Goal: Contribute content: Contribute content

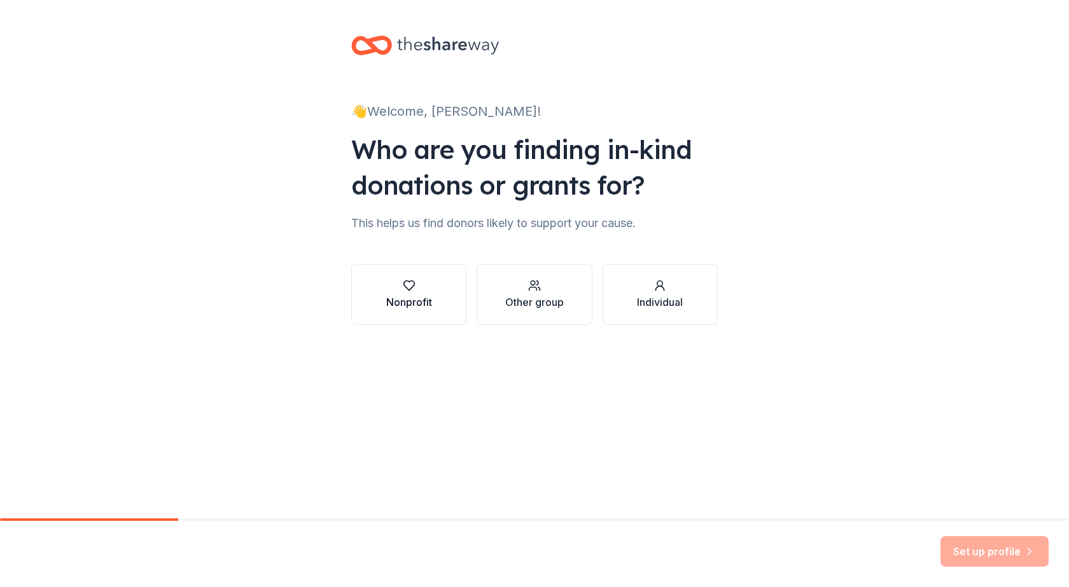
click at [419, 295] on div "Nonprofit" at bounding box center [409, 302] width 46 height 15
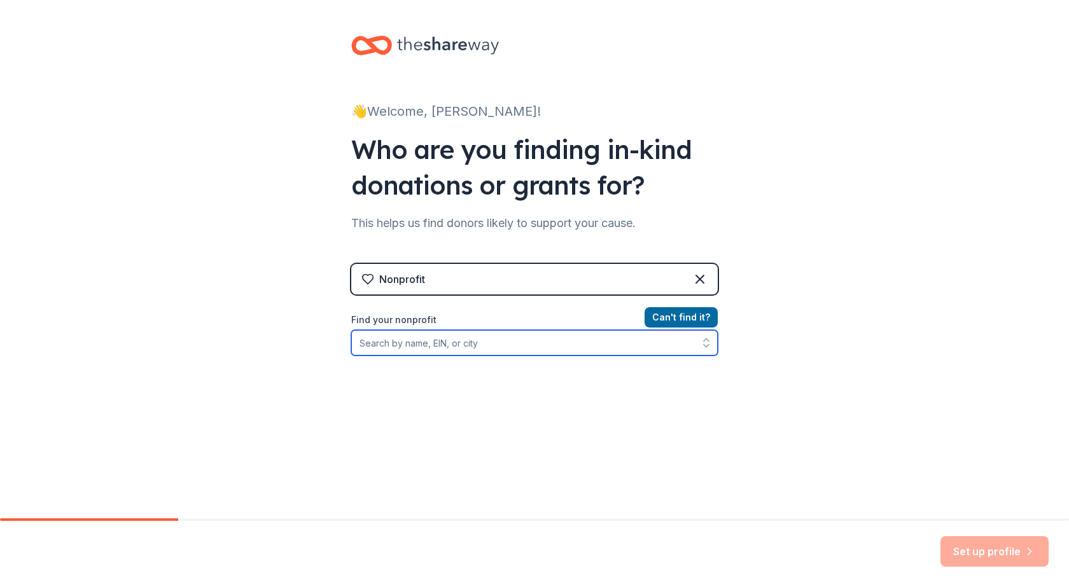
click at [465, 341] on input "Find your nonprofit" at bounding box center [534, 342] width 366 height 25
type input "Monsignor [PERSON_NAME]"
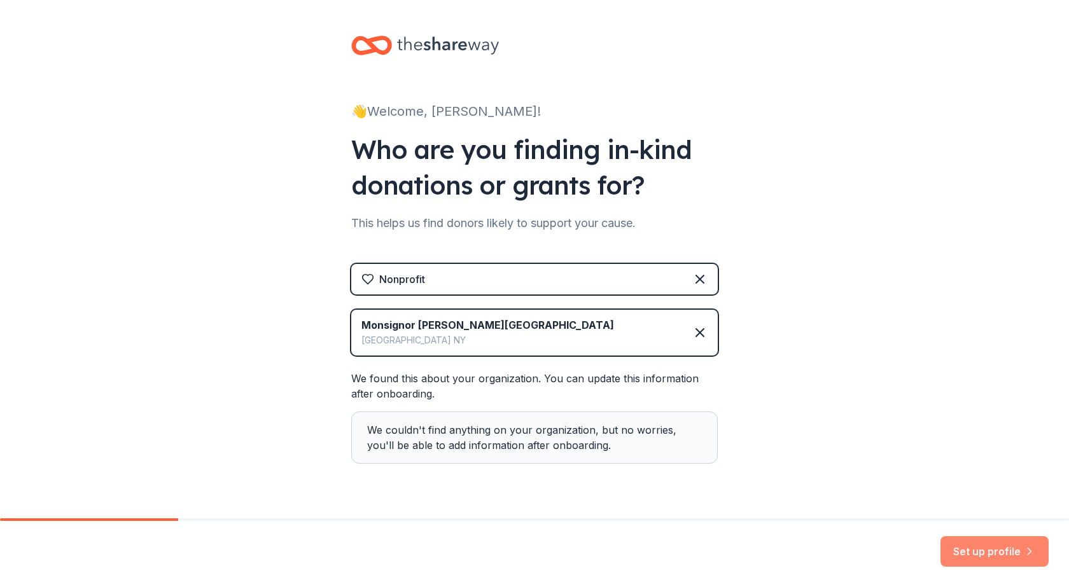
click at [989, 543] on button "Set up profile" at bounding box center [994, 551] width 108 height 31
click at [985, 547] on div "Set up profile" at bounding box center [994, 551] width 108 height 31
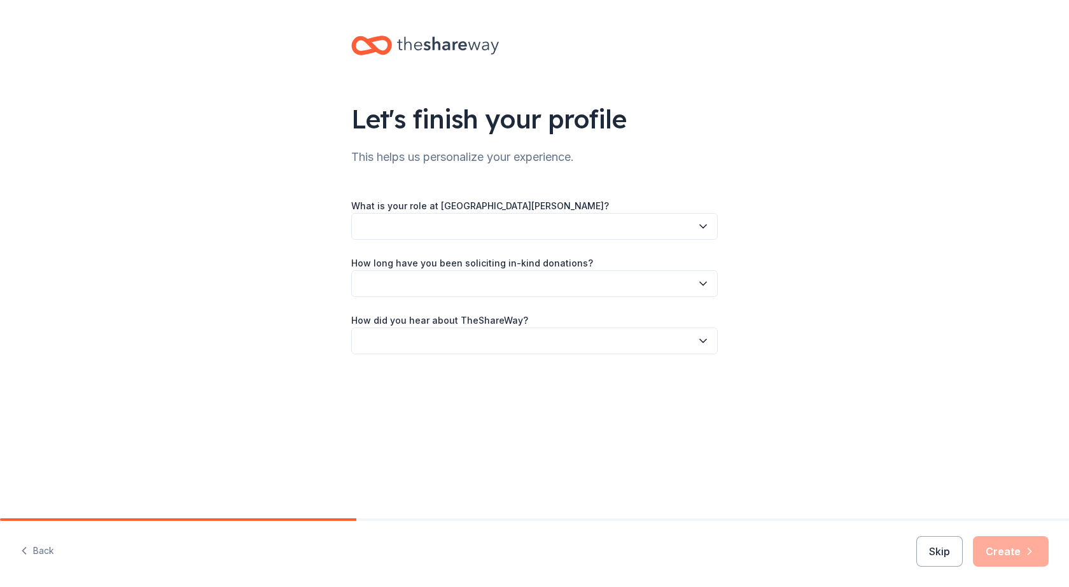
click at [532, 232] on button "button" at bounding box center [534, 226] width 366 height 27
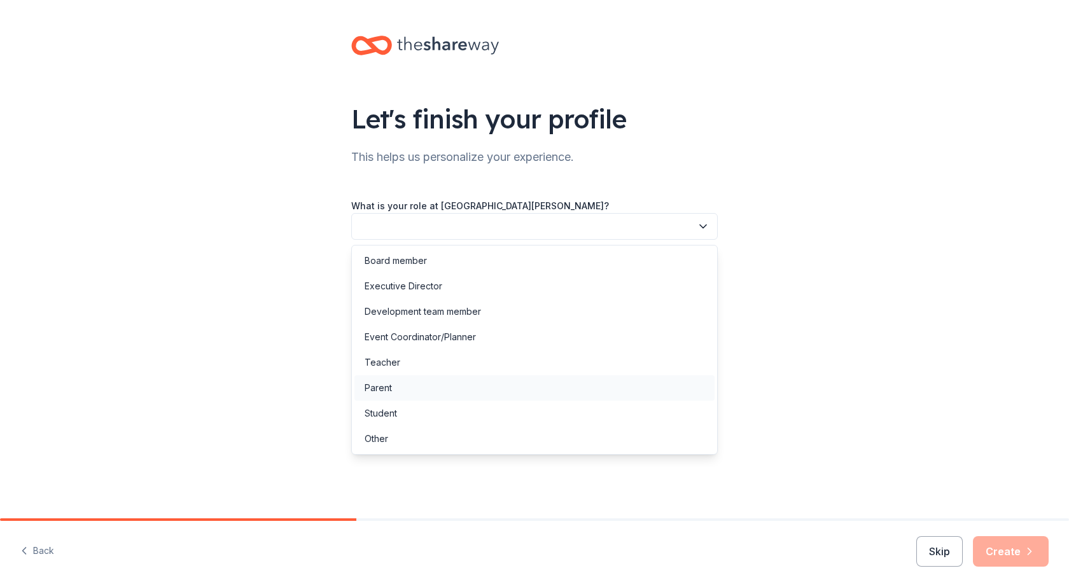
click at [393, 386] on div "Parent" at bounding box center [534, 387] width 360 height 25
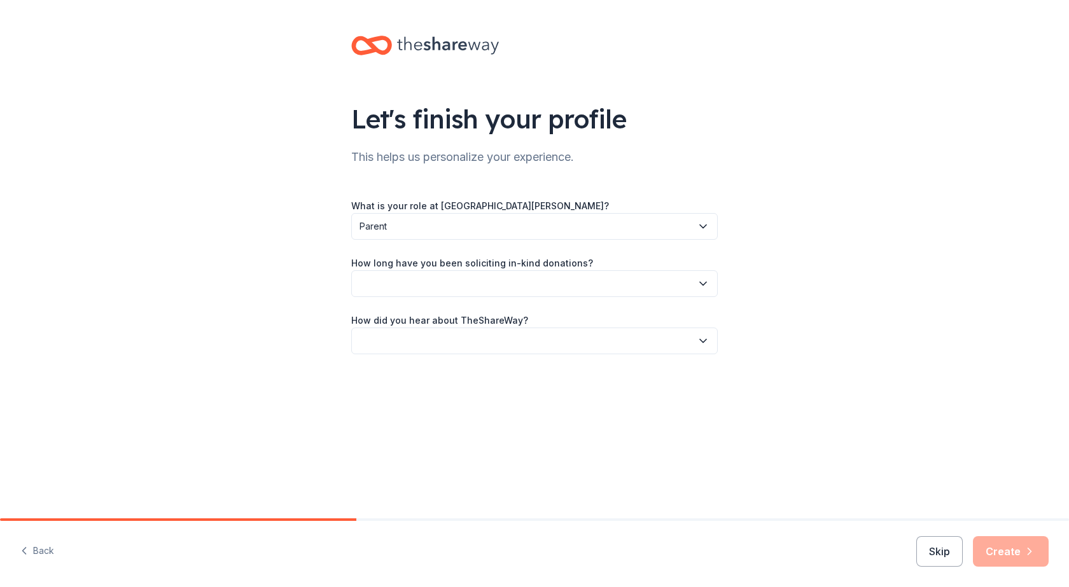
click at [476, 280] on button "button" at bounding box center [534, 283] width 366 height 27
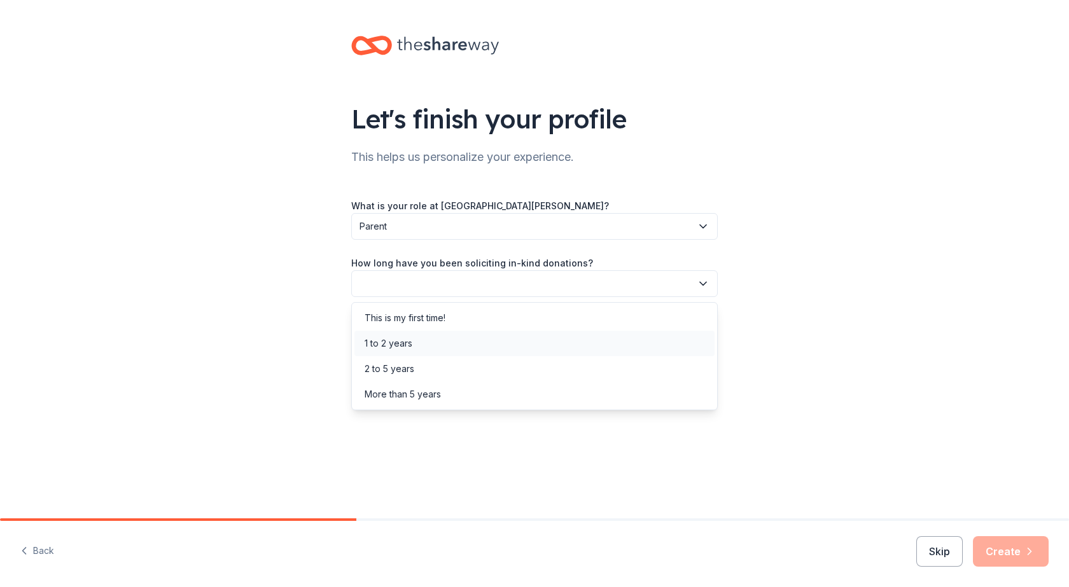
click at [405, 342] on div "1 to 2 years" at bounding box center [388, 343] width 48 height 15
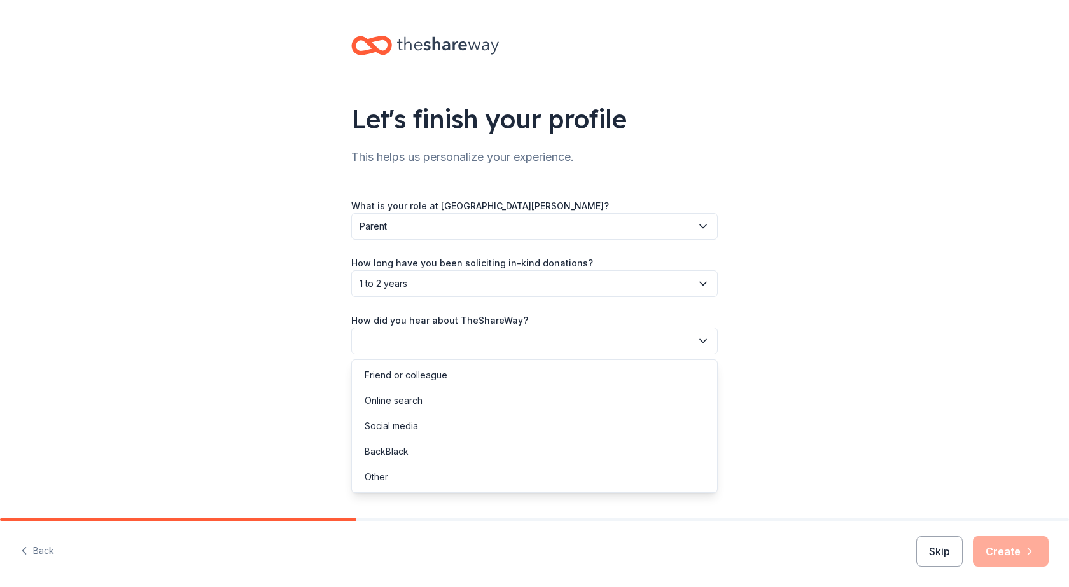
click at [405, 342] on button "button" at bounding box center [534, 341] width 366 height 27
click at [382, 400] on div "Online search" at bounding box center [393, 400] width 58 height 15
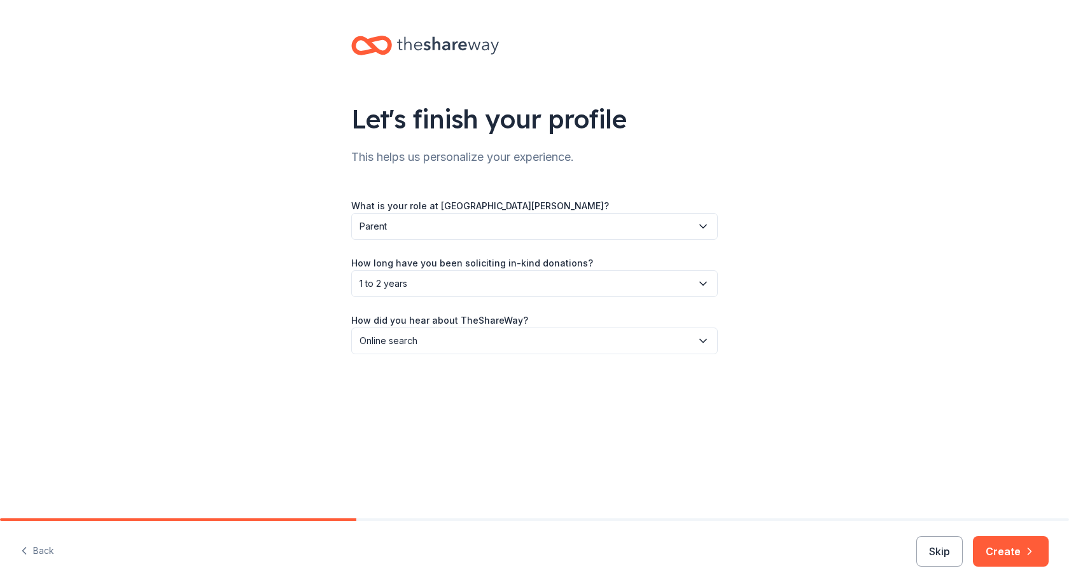
click at [1025, 548] on icon "button" at bounding box center [1029, 551] width 13 height 13
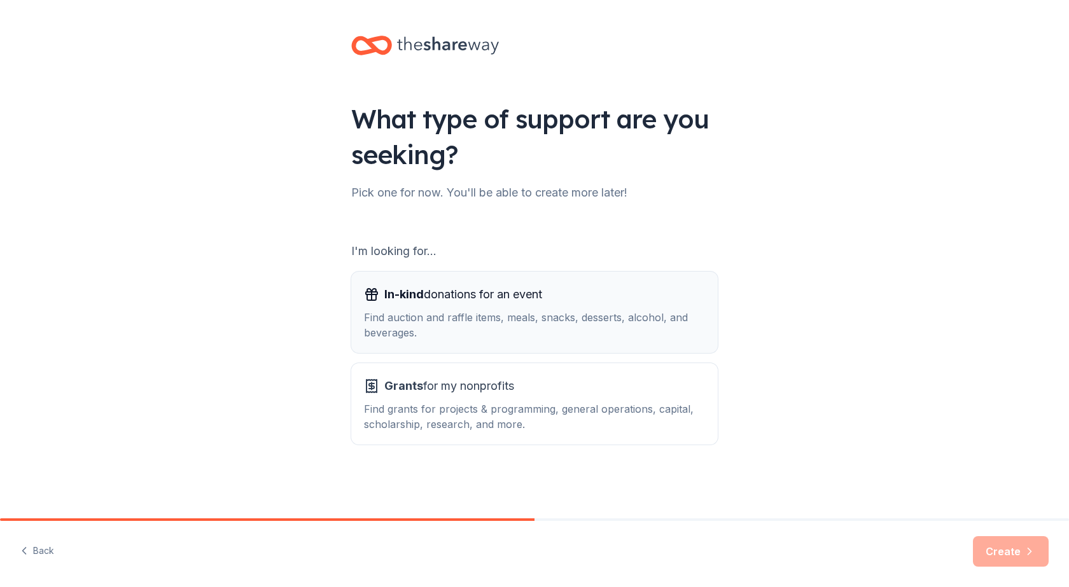
click at [615, 329] on div "Find auction and raffle items, meals, snacks, desserts, alcohol, and beverages." at bounding box center [534, 325] width 341 height 31
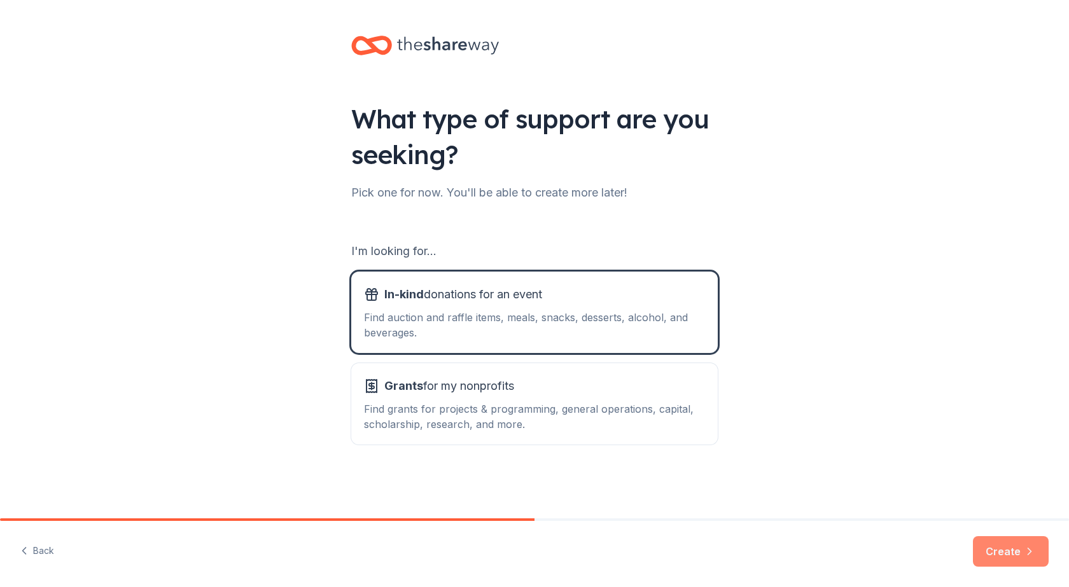
click at [1023, 550] on icon "button" at bounding box center [1029, 551] width 13 height 13
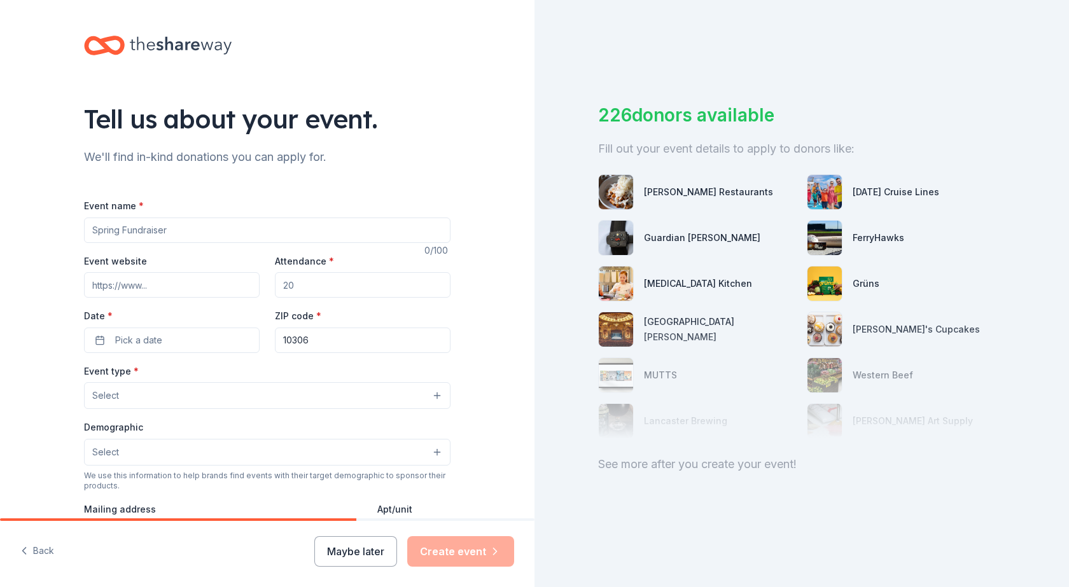
click at [233, 224] on input "Event name *" at bounding box center [267, 230] width 366 height 25
click at [218, 231] on input "Event name *" at bounding box center [267, 230] width 366 height 25
type input "B"
type input "radio bingo"
click at [205, 285] on input "Event website" at bounding box center [172, 284] width 176 height 25
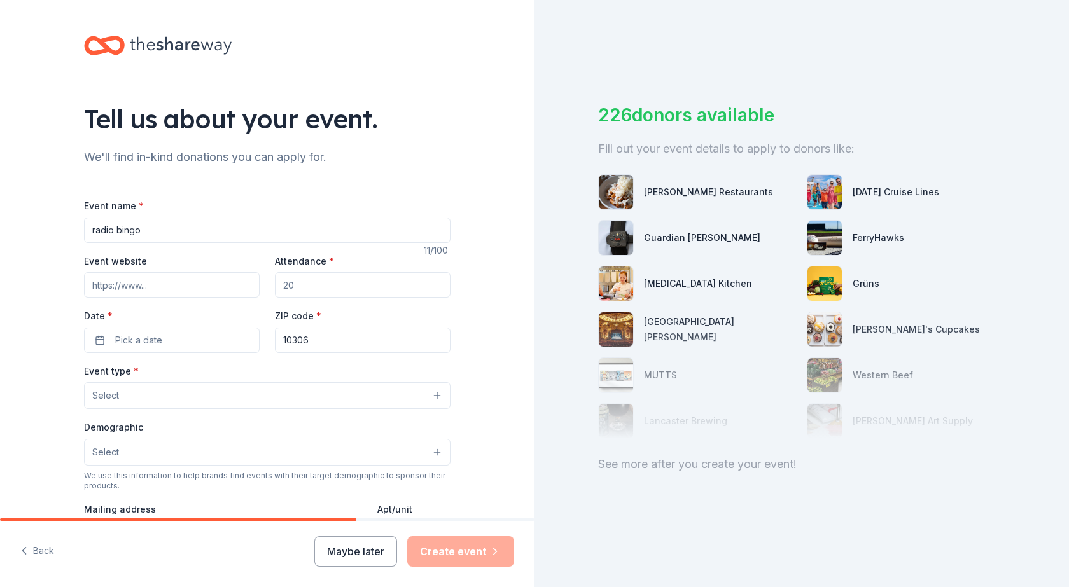
paste input "[DOMAIN_NAME]"
type input "[DOMAIN_NAME]"
type input "3"
type input "500"
click at [107, 336] on button "Pick a date" at bounding box center [172, 340] width 176 height 25
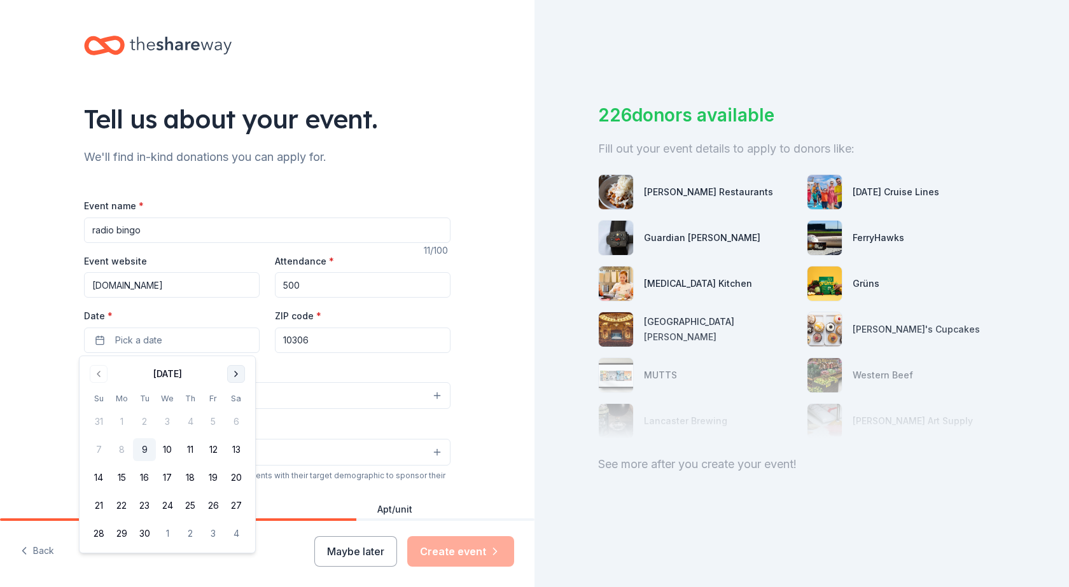
click at [234, 373] on button "Go to next month" at bounding box center [236, 374] width 18 height 18
click at [235, 373] on button "Go to next month" at bounding box center [236, 374] width 18 height 18
click at [235, 374] on button "Go to next month" at bounding box center [236, 374] width 18 height 18
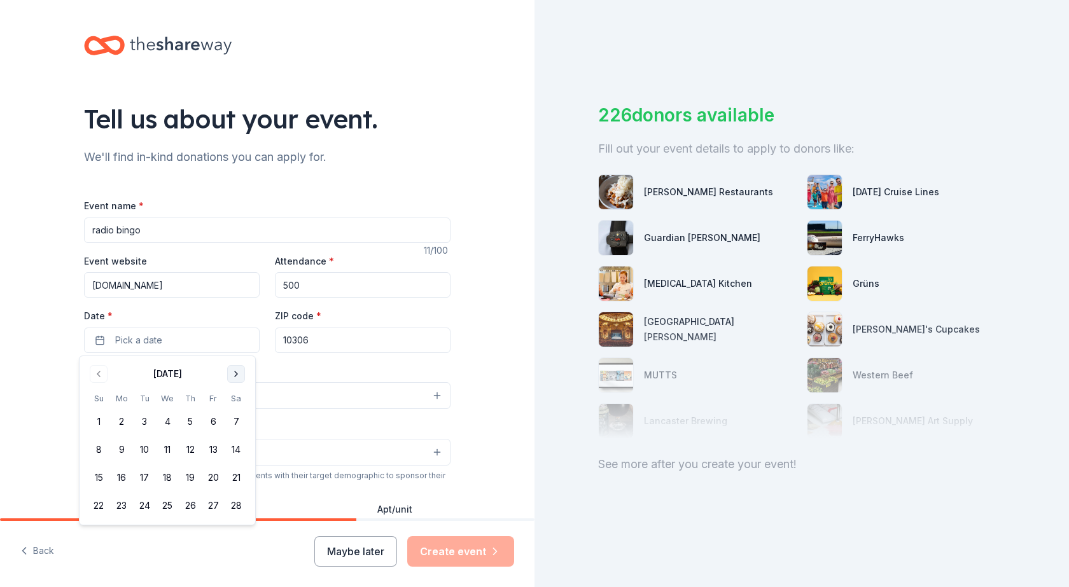
click at [236, 374] on button "Go to next month" at bounding box center [236, 374] width 18 height 18
click at [146, 476] on button "14" at bounding box center [144, 477] width 23 height 23
click at [125, 342] on button "[DATE]" at bounding box center [172, 340] width 176 height 25
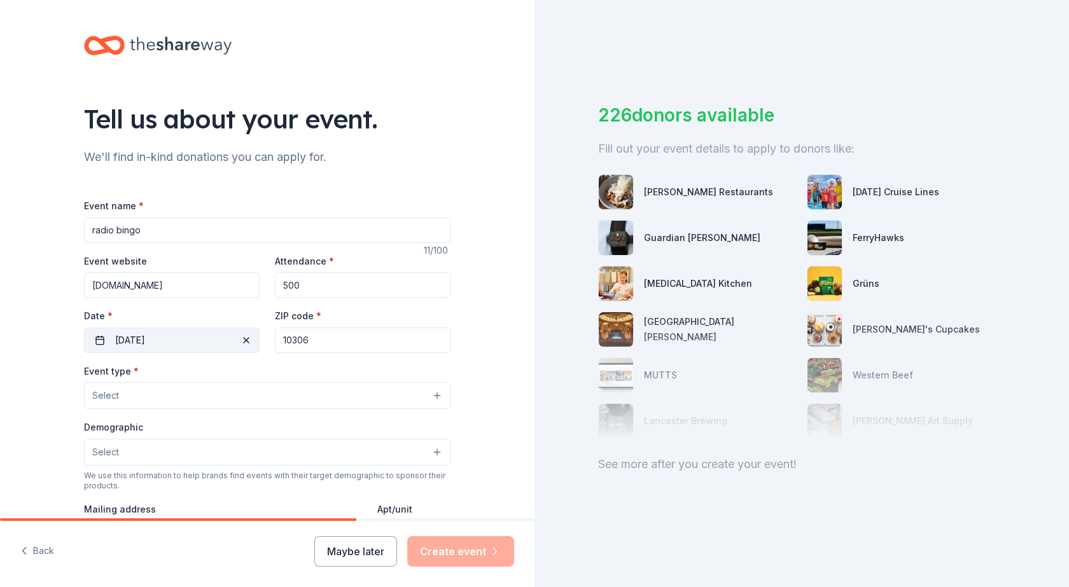
click at [202, 333] on button "[DATE]" at bounding box center [172, 340] width 176 height 25
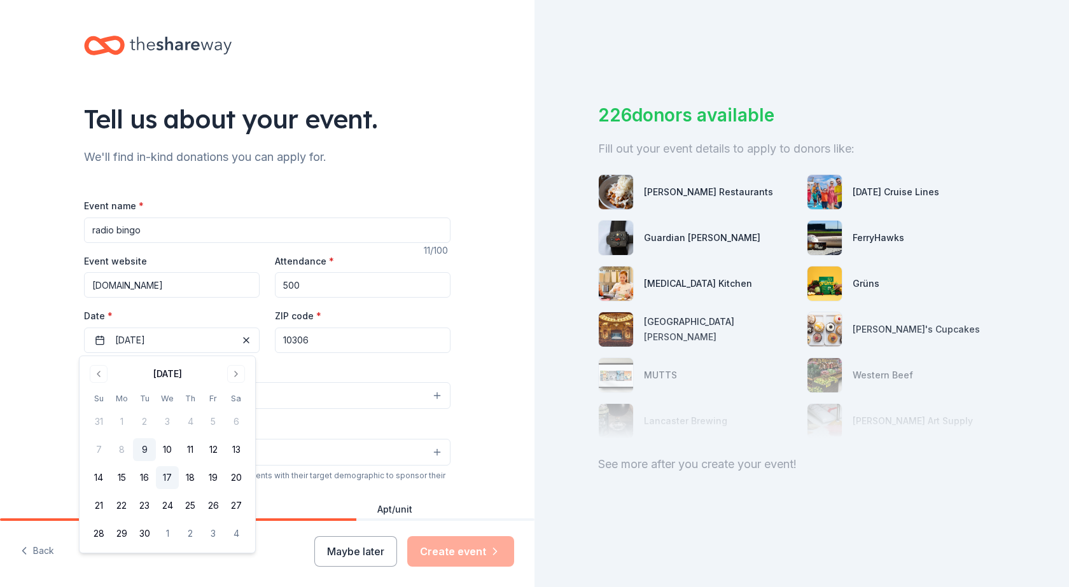
click at [170, 478] on button "17" at bounding box center [167, 477] width 23 height 23
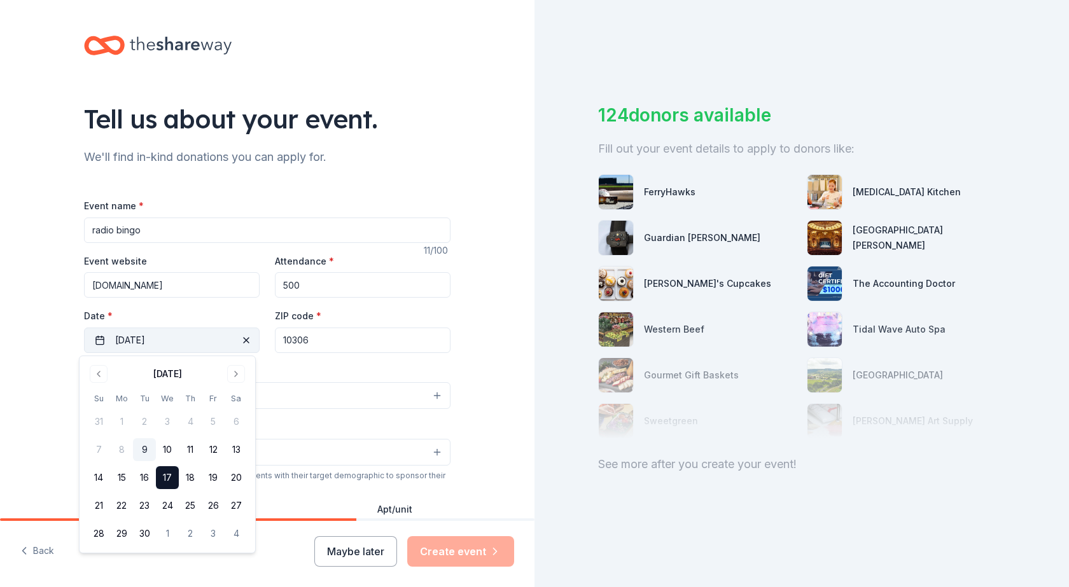
click at [177, 340] on button "[DATE]" at bounding box center [172, 340] width 176 height 25
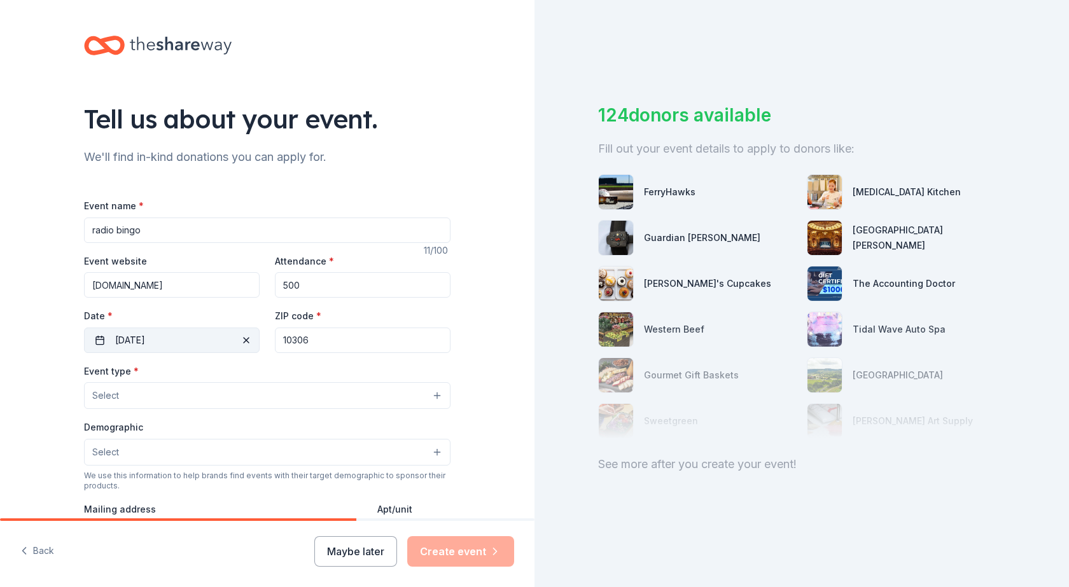
click at [198, 342] on button "[DATE]" at bounding box center [172, 340] width 176 height 25
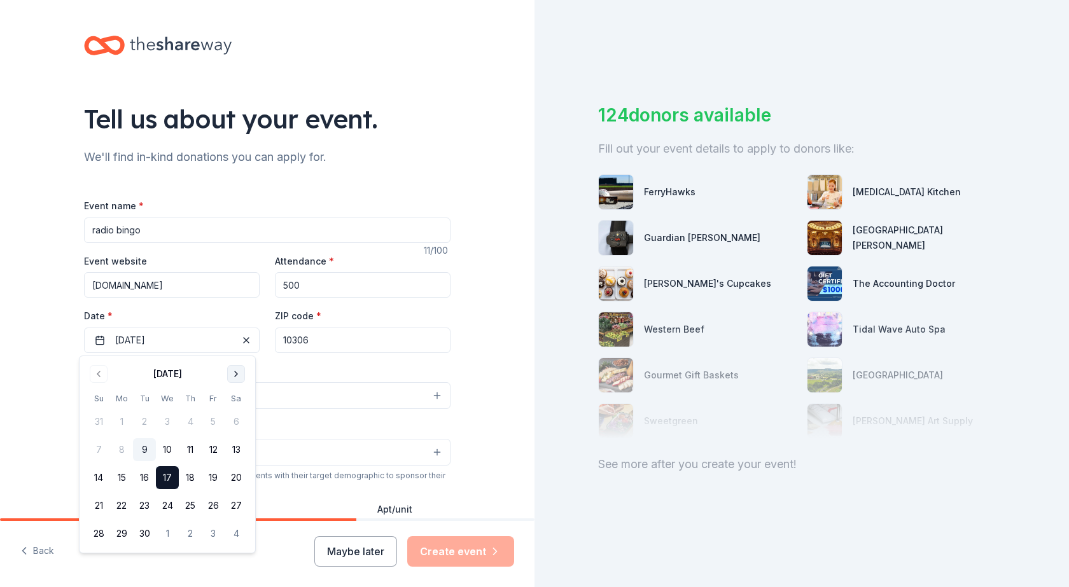
click at [235, 374] on button "Go to next month" at bounding box center [236, 374] width 18 height 18
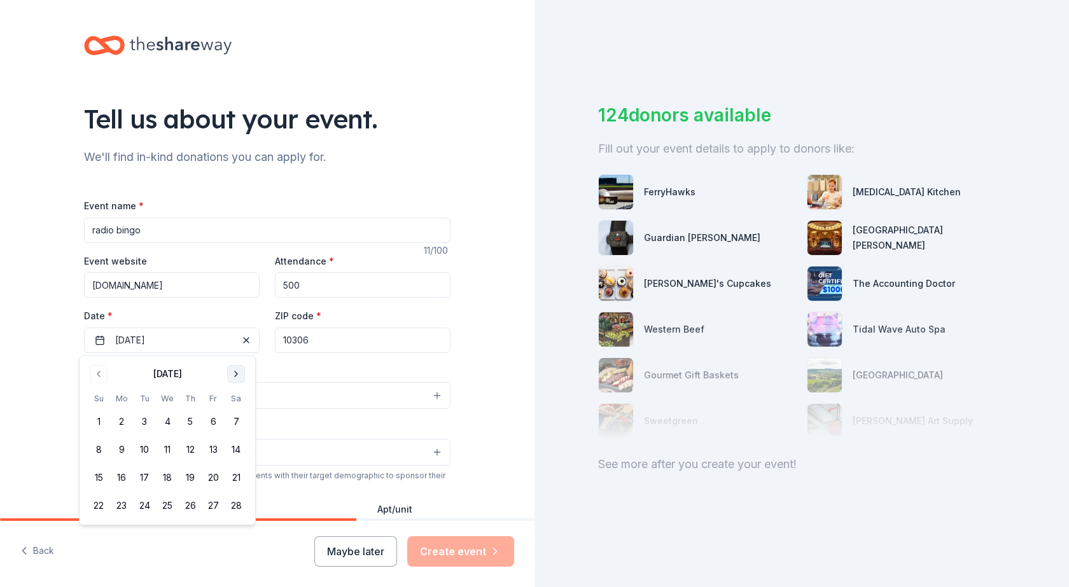
click at [235, 375] on button "Go to next month" at bounding box center [236, 374] width 18 height 18
click at [236, 375] on button "Go to next month" at bounding box center [236, 374] width 18 height 18
click at [211, 474] on button "17" at bounding box center [213, 477] width 23 height 23
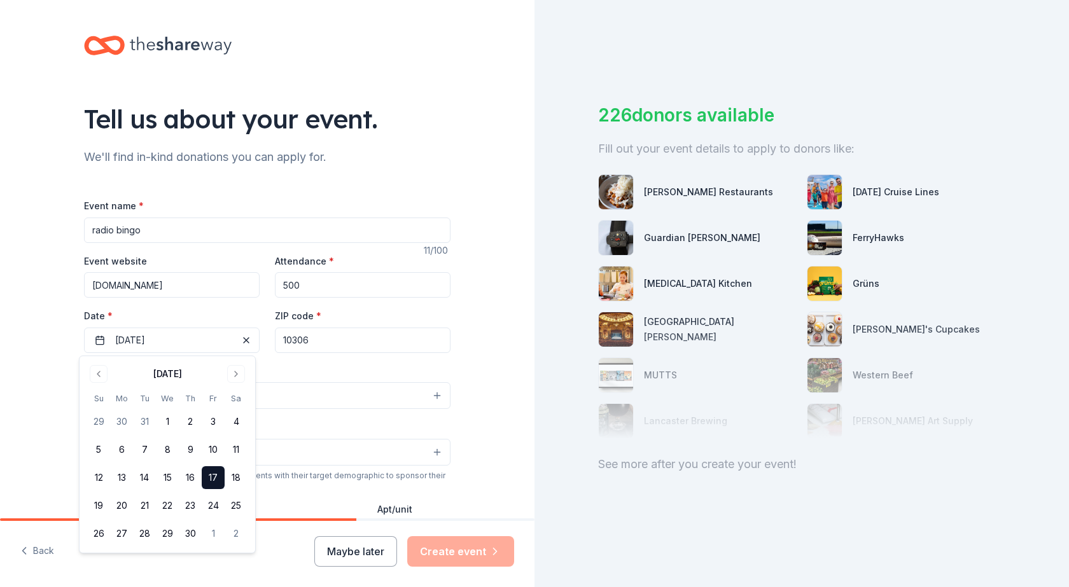
click at [303, 390] on button "Select" at bounding box center [267, 395] width 366 height 27
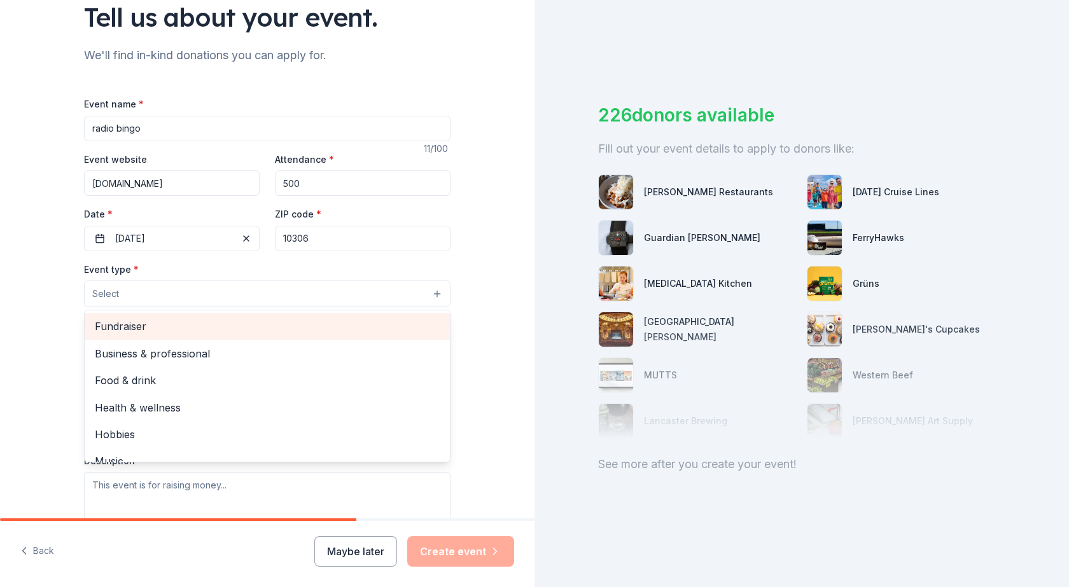
click at [105, 320] on span "Fundraiser" at bounding box center [267, 326] width 345 height 17
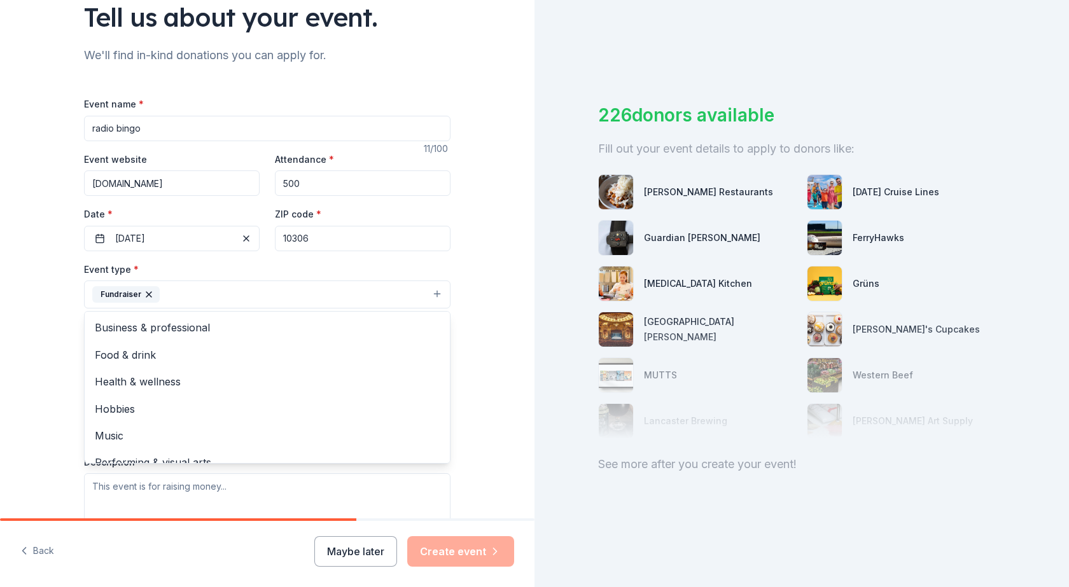
click at [476, 291] on div "Tell us about your event. We'll find in-kind donations you can apply for. Event…" at bounding box center [267, 322] width 534 height 848
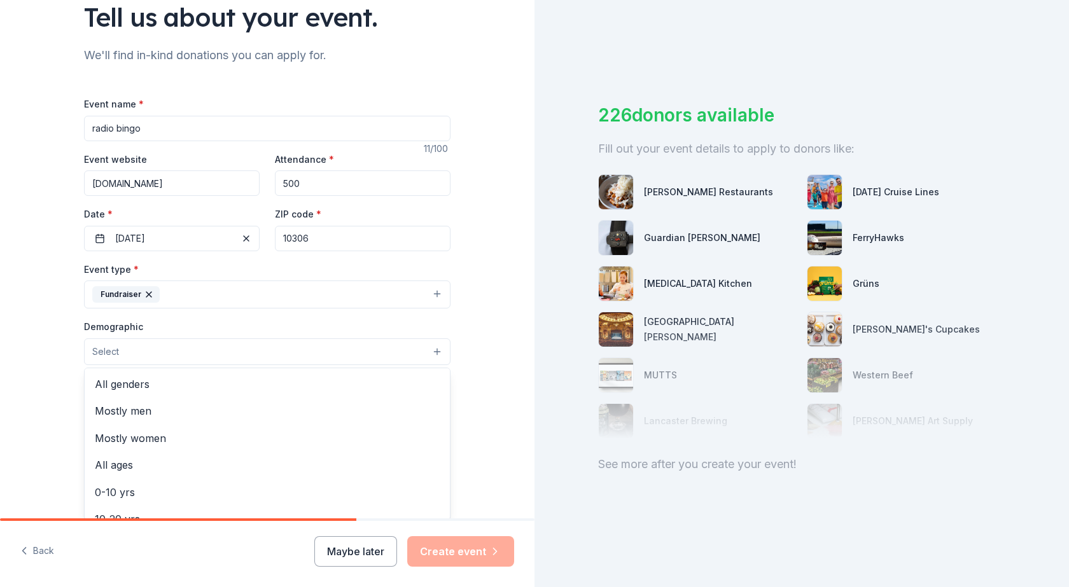
click at [238, 349] on button "Select" at bounding box center [267, 351] width 366 height 27
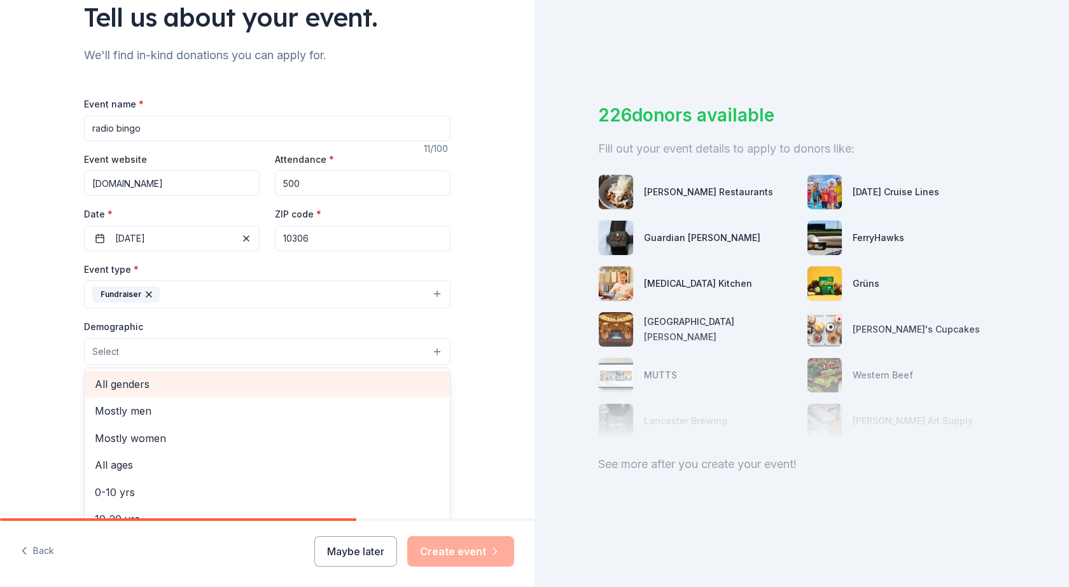
click at [136, 380] on span "All genders" at bounding box center [267, 384] width 345 height 17
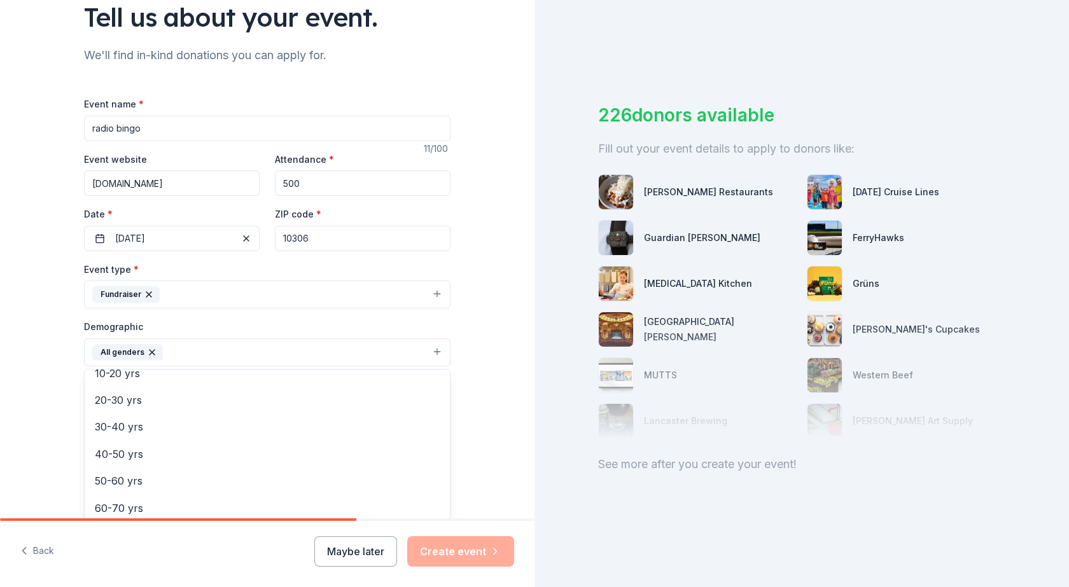
scroll to position [119, 0]
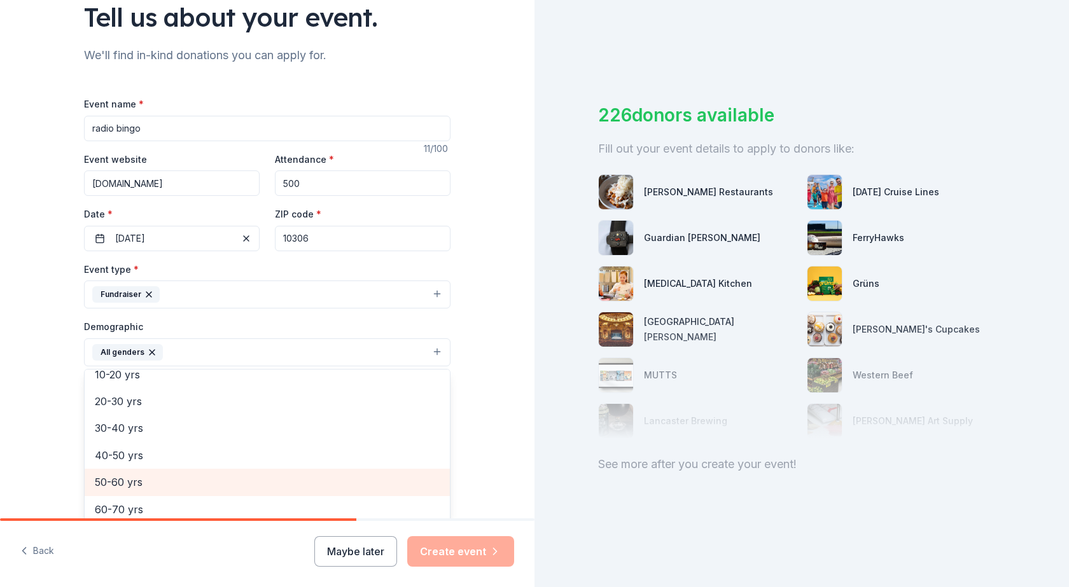
click at [144, 476] on span "50-60 yrs" at bounding box center [267, 482] width 345 height 17
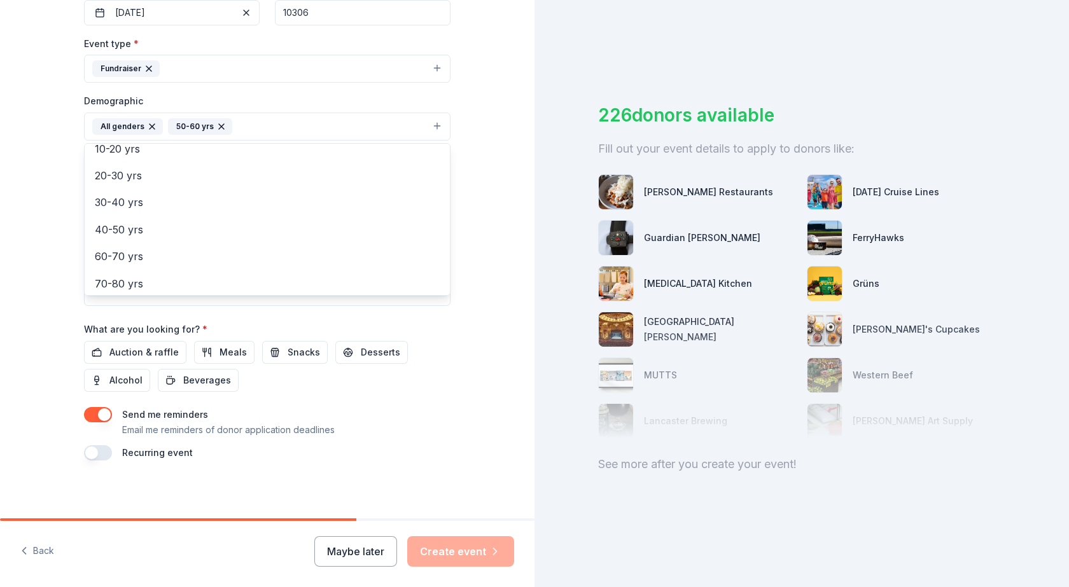
scroll to position [331, 0]
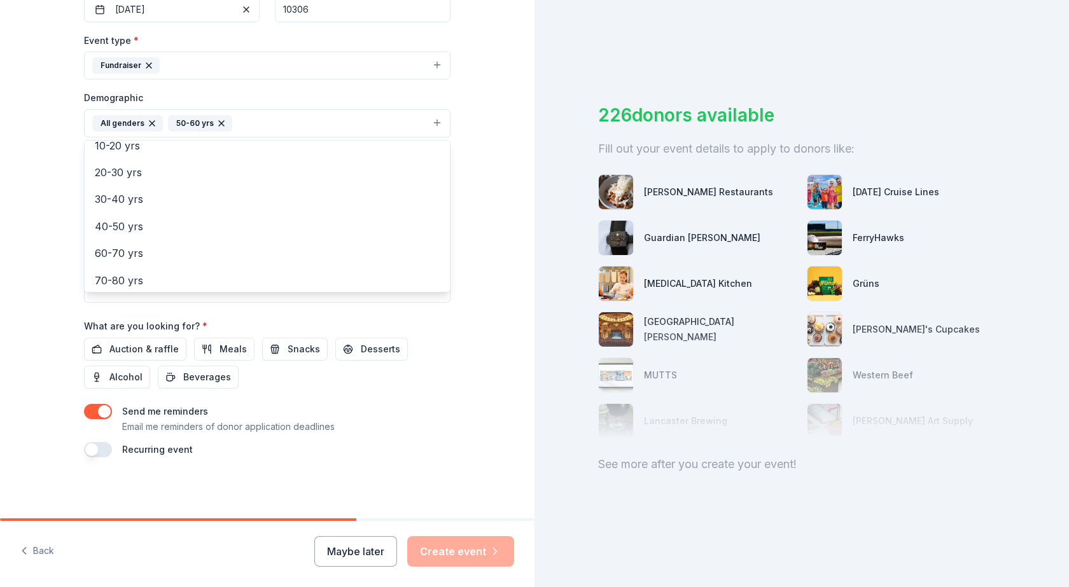
click at [135, 350] on div "Event name * radio bingo 11 /100 Event website [DOMAIN_NAME] Attendance * 500 D…" at bounding box center [267, 162] width 366 height 590
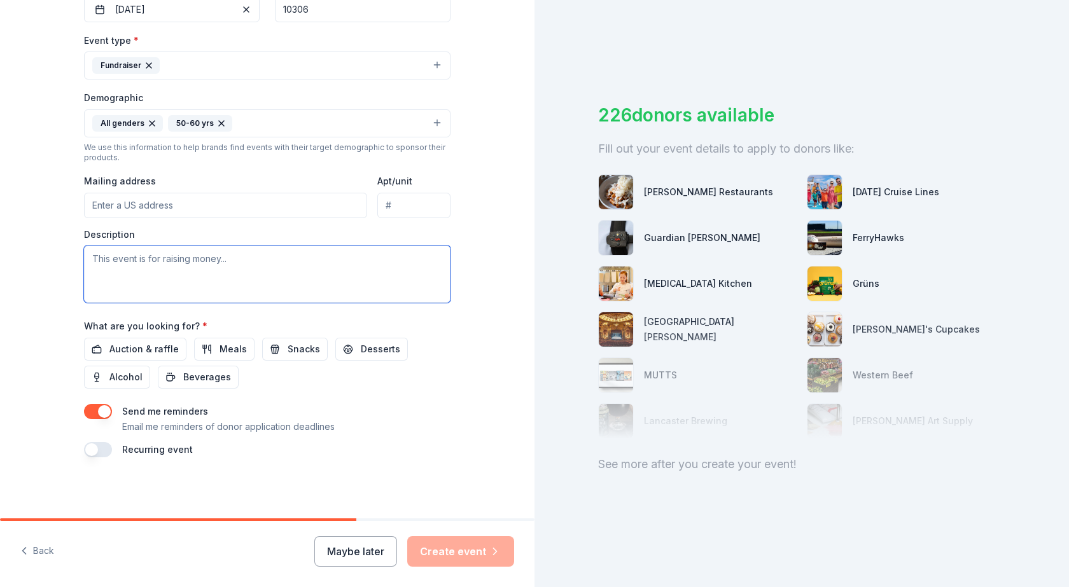
click at [250, 265] on textarea at bounding box center [267, 274] width 366 height 57
click at [160, 272] on textarea at bounding box center [267, 274] width 366 height 57
paste textarea "Lo ipsu dolo sita conse adi elit. Se doe tempori ut lab etdol ma aliqua en Adm …"
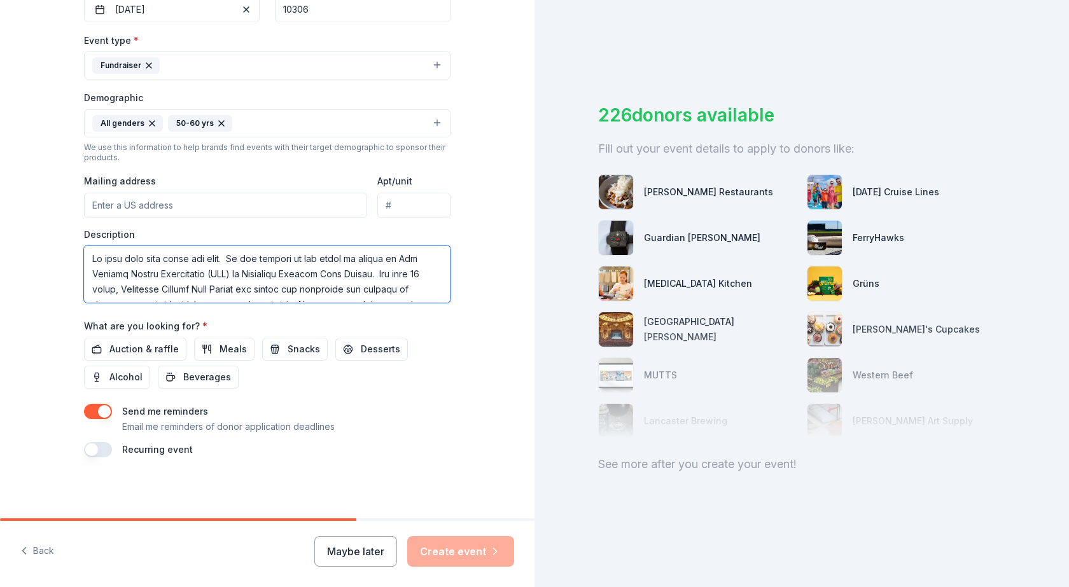
scroll to position [405, 0]
type textarea "Lo ipsu dolo sita conse adi elit. Se doe tempori ut lab etdol ma aliqua en Adm …"
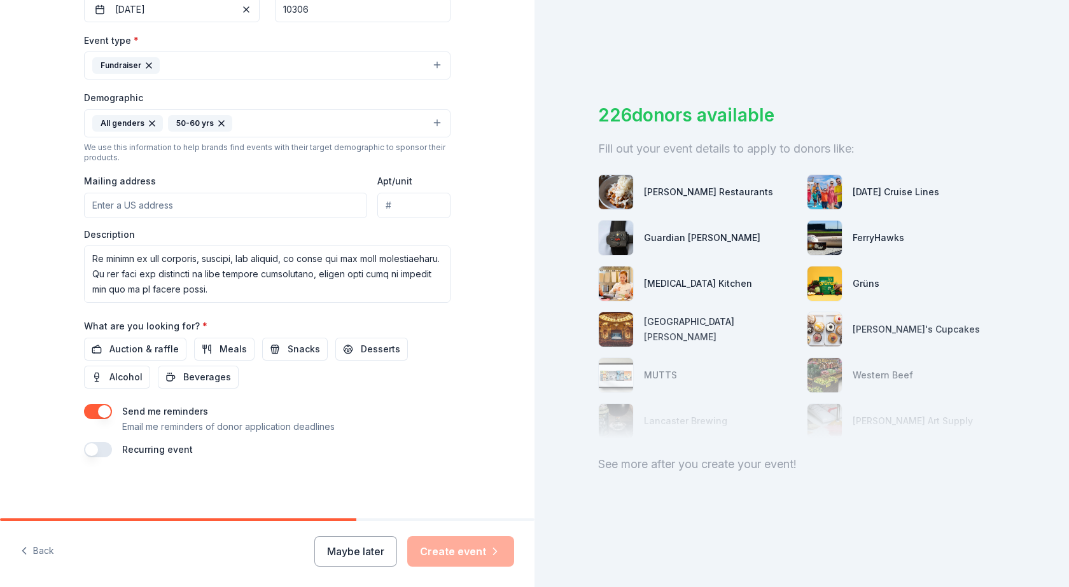
click at [368, 517] on div "Tell us about your event. We'll find in-kind donations you can apply for. Event…" at bounding box center [267, 93] width 407 height 849
click at [244, 497] on div "Tell us about your event. We'll find in-kind donations you can apply for. Event…" at bounding box center [267, 93] width 407 height 849
click at [202, 203] on input "Mailing address" at bounding box center [225, 205] width 283 height 25
type input "[STREET_ADDRESS][PERSON_NAME]"
click at [327, 486] on div "Tell us about your event. We'll find in-kind donations you can apply for. Event…" at bounding box center [267, 93] width 407 height 849
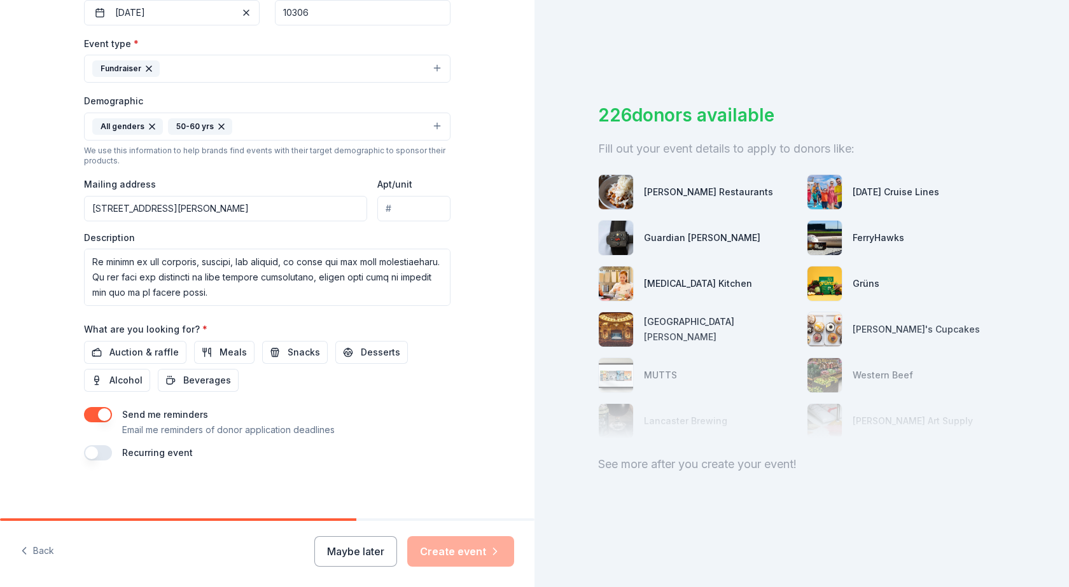
scroll to position [331, 0]
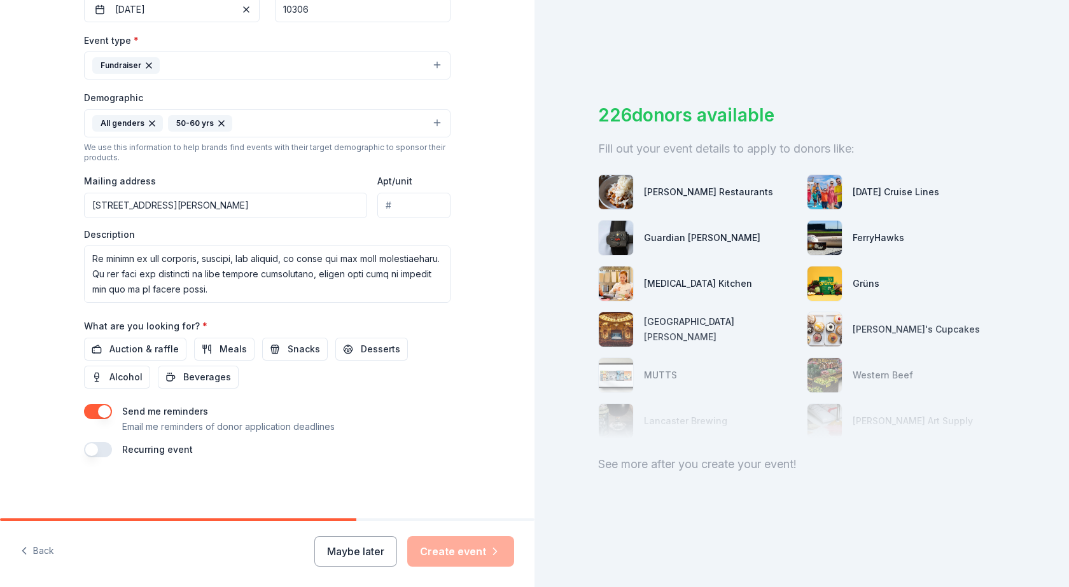
click at [451, 544] on div "Maybe later Create event" at bounding box center [414, 551] width 200 height 31
drag, startPoint x: 349, startPoint y: 519, endPoint x: 466, endPoint y: 529, distance: 117.4
click at [466, 529] on div "Back Maybe later Create event" at bounding box center [267, 552] width 534 height 69
click at [399, 527] on div "Back Maybe later Create event" at bounding box center [267, 554] width 534 height 66
click at [96, 448] on button "button" at bounding box center [98, 449] width 28 height 15
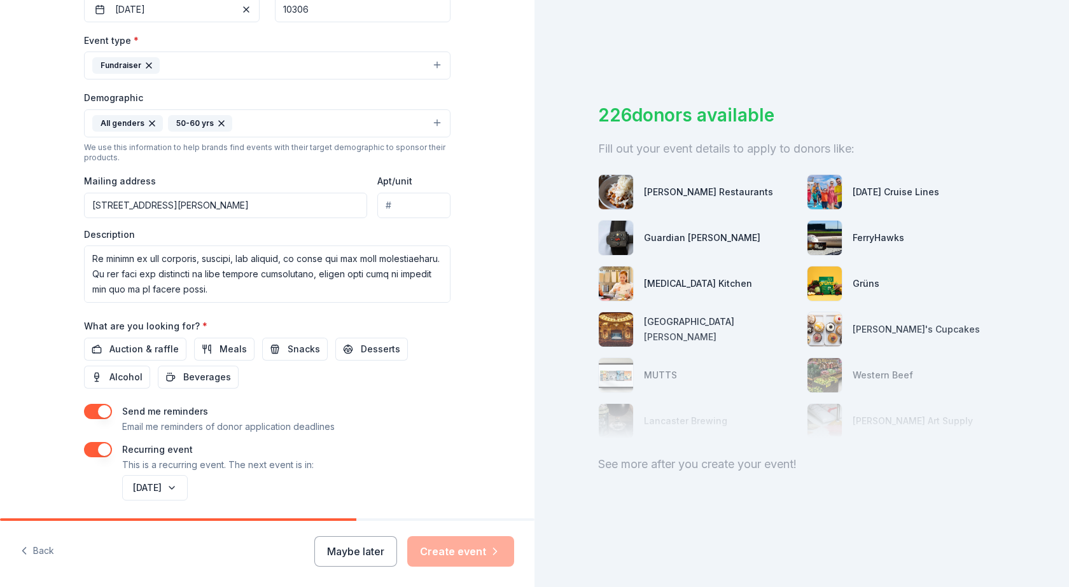
click at [96, 448] on button "button" at bounding box center [98, 449] width 28 height 15
click at [429, 549] on div "Maybe later Create event" at bounding box center [414, 551] width 200 height 31
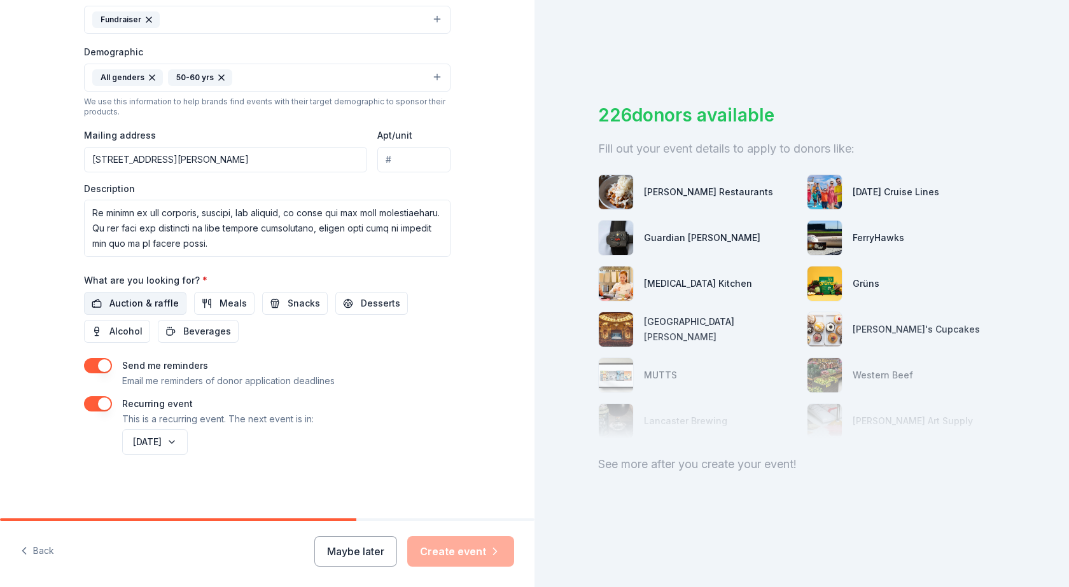
click at [134, 306] on span "Auction & raffle" at bounding box center [143, 303] width 69 height 15
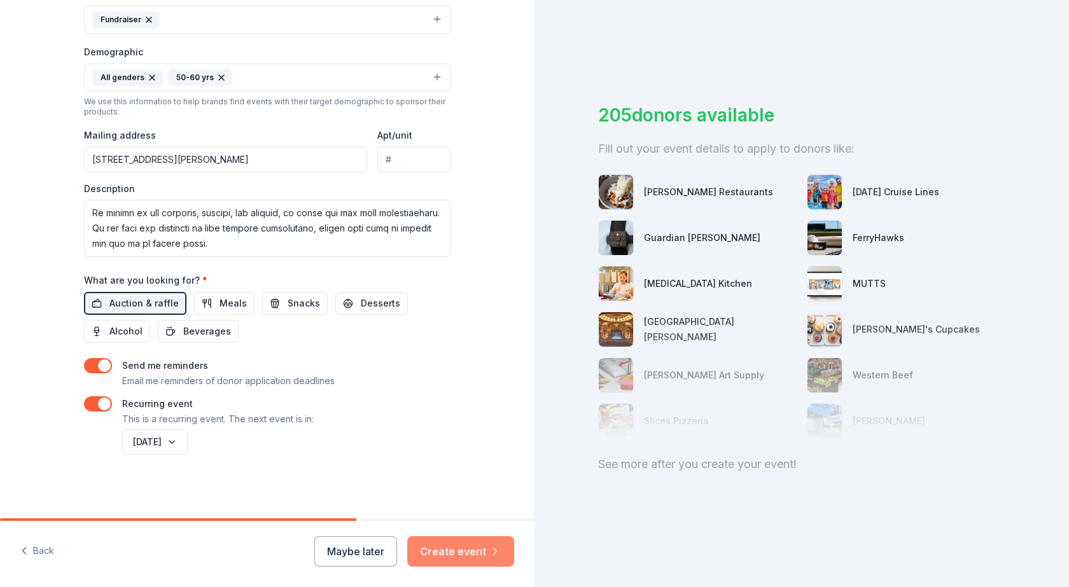
click at [451, 551] on button "Create event" at bounding box center [460, 551] width 107 height 31
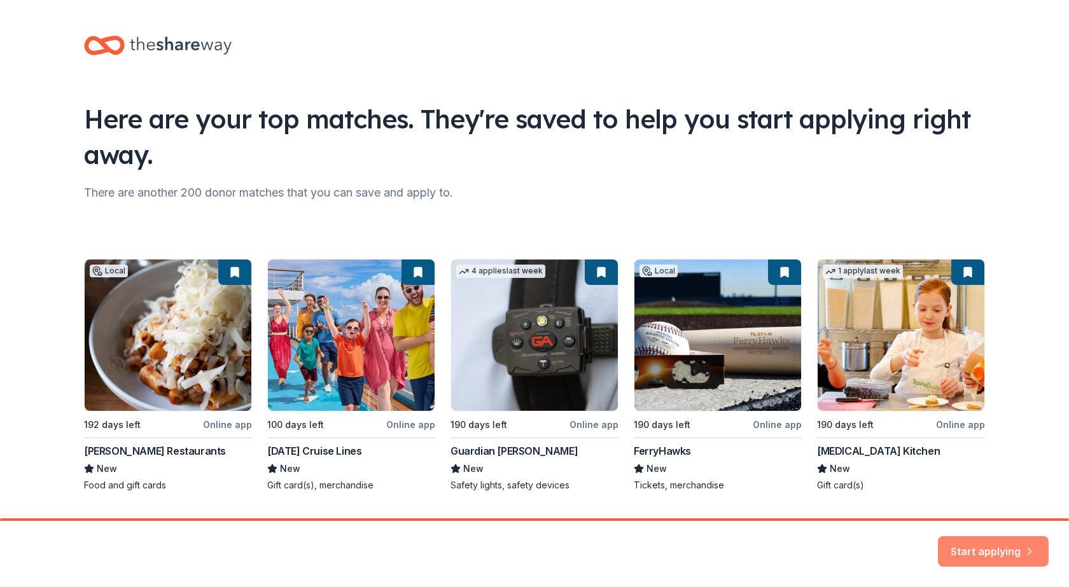
click at [979, 541] on button "Start applying" at bounding box center [993, 544] width 111 height 31
